Goal: Navigation & Orientation: Find specific page/section

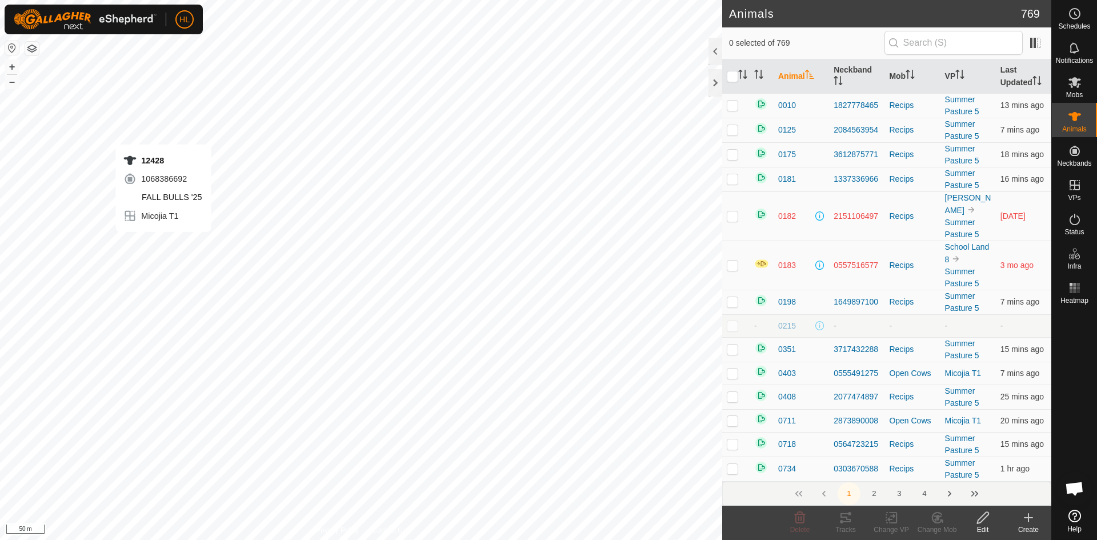
checkbox input "true"
checkbox input "false"
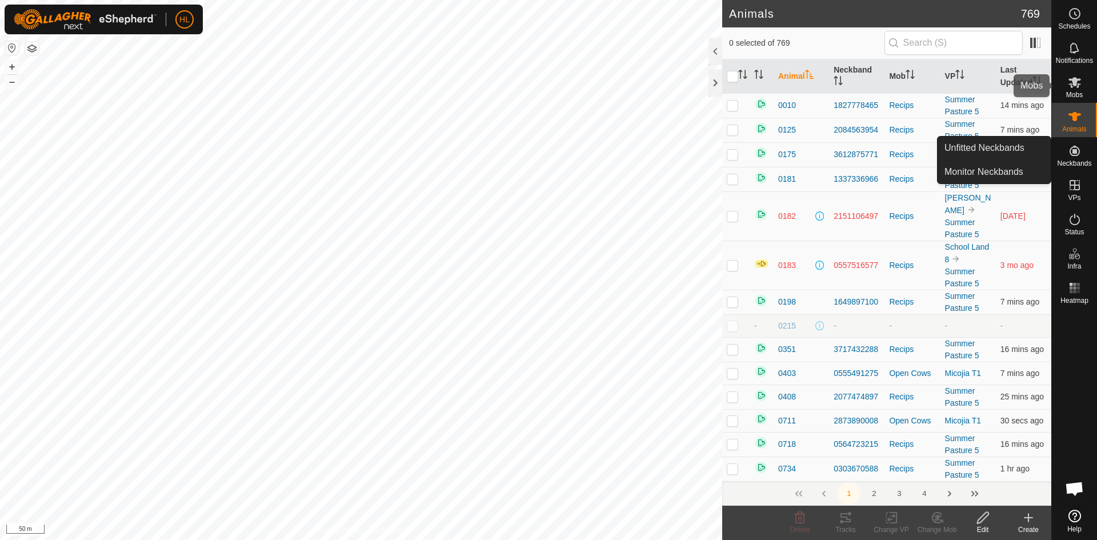
click at [1081, 83] on icon at bounding box center [1075, 82] width 14 height 14
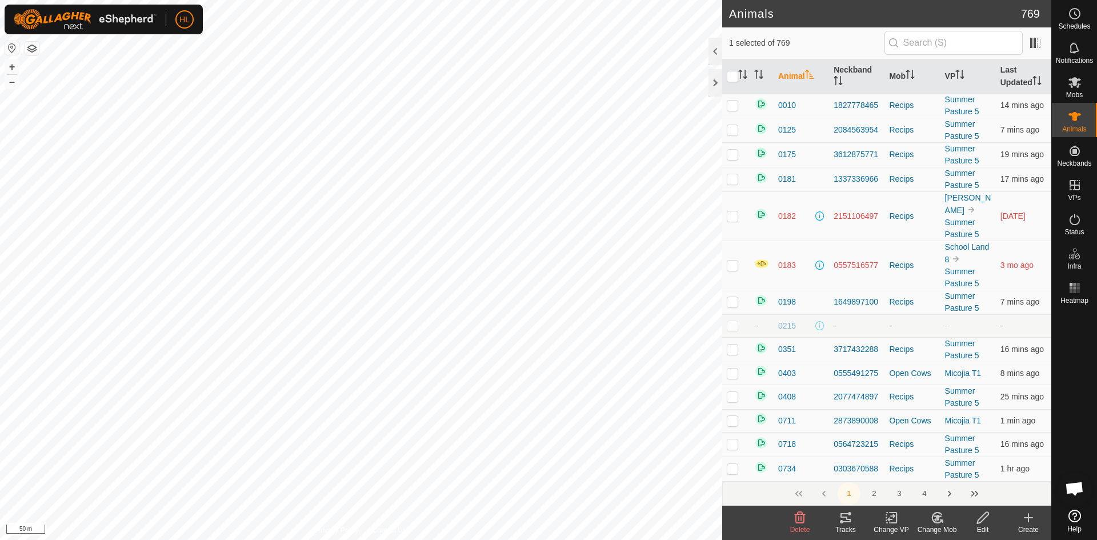
checkbox input "false"
checkbox input "true"
click at [1077, 92] on span "Mobs" at bounding box center [1074, 94] width 17 height 7
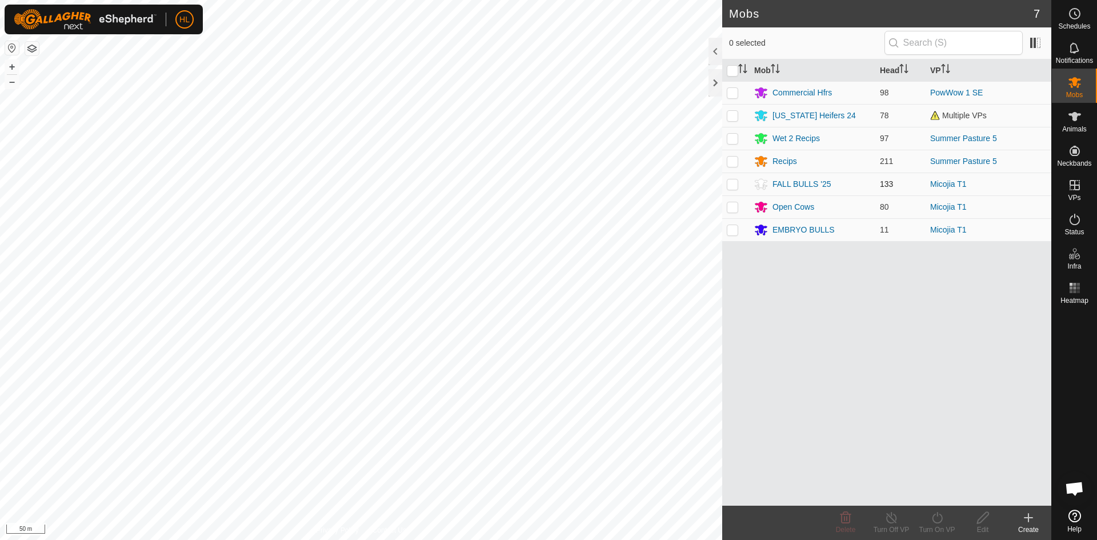
click at [737, 187] on p-checkbox at bounding box center [732, 183] width 11 height 9
checkbox input "true"
click at [1069, 226] on es-activation-svg-icon at bounding box center [1075, 219] width 21 height 18
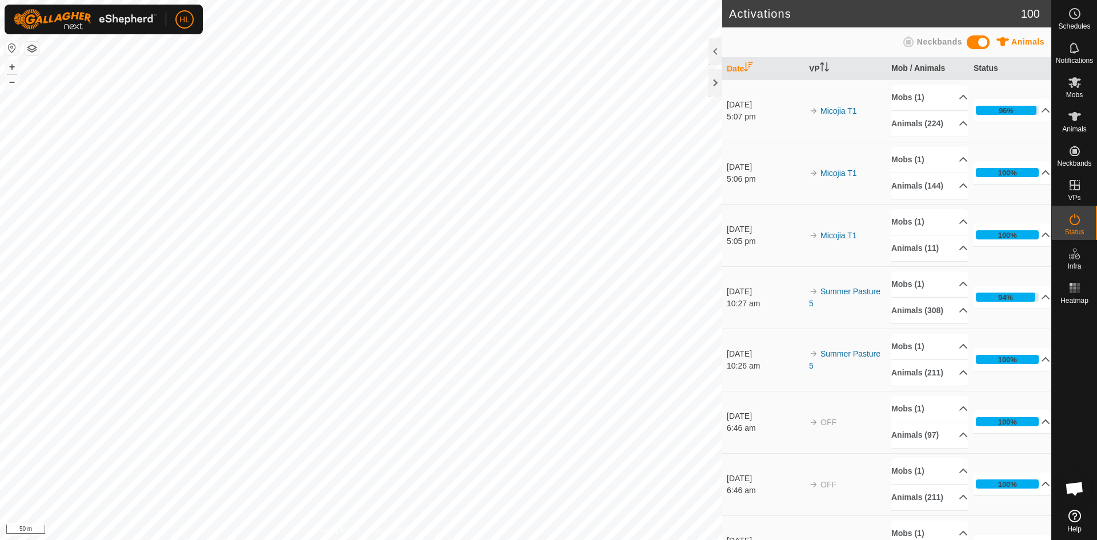
click at [1069, 226] on es-activation-svg-icon at bounding box center [1075, 219] width 21 height 18
click at [1022, 115] on div "96%" at bounding box center [1006, 110] width 61 height 9
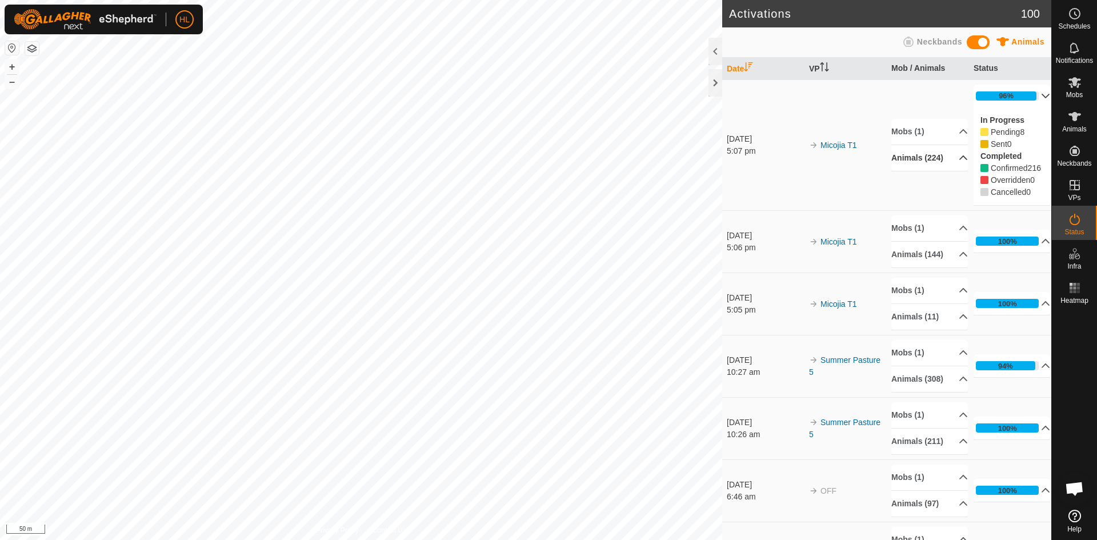
click at [941, 164] on p-accordion-header "Animals (224)" at bounding box center [929, 158] width 77 height 26
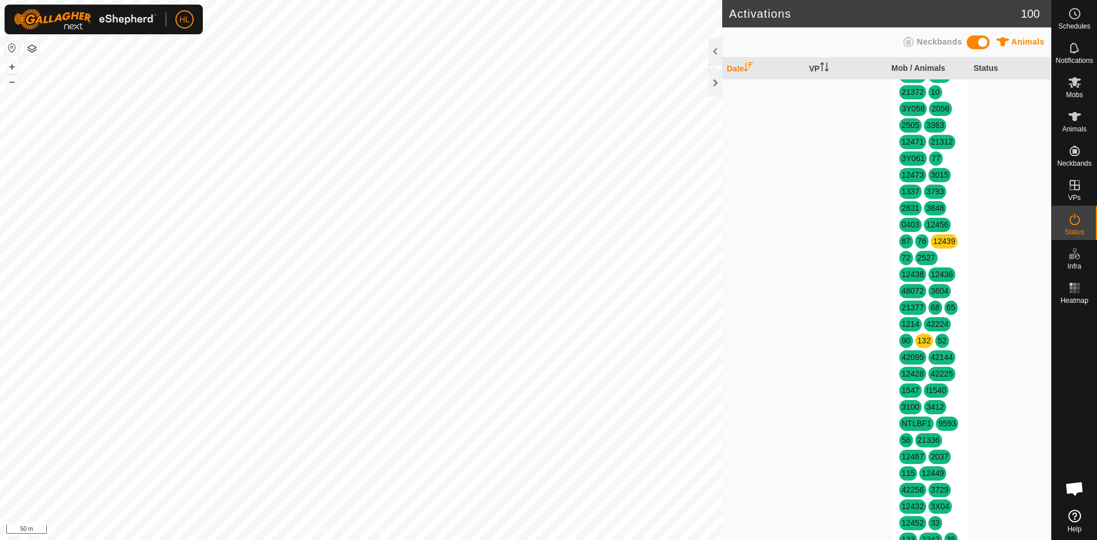
scroll to position [114, 0]
